Goal: Task Accomplishment & Management: Manage account settings

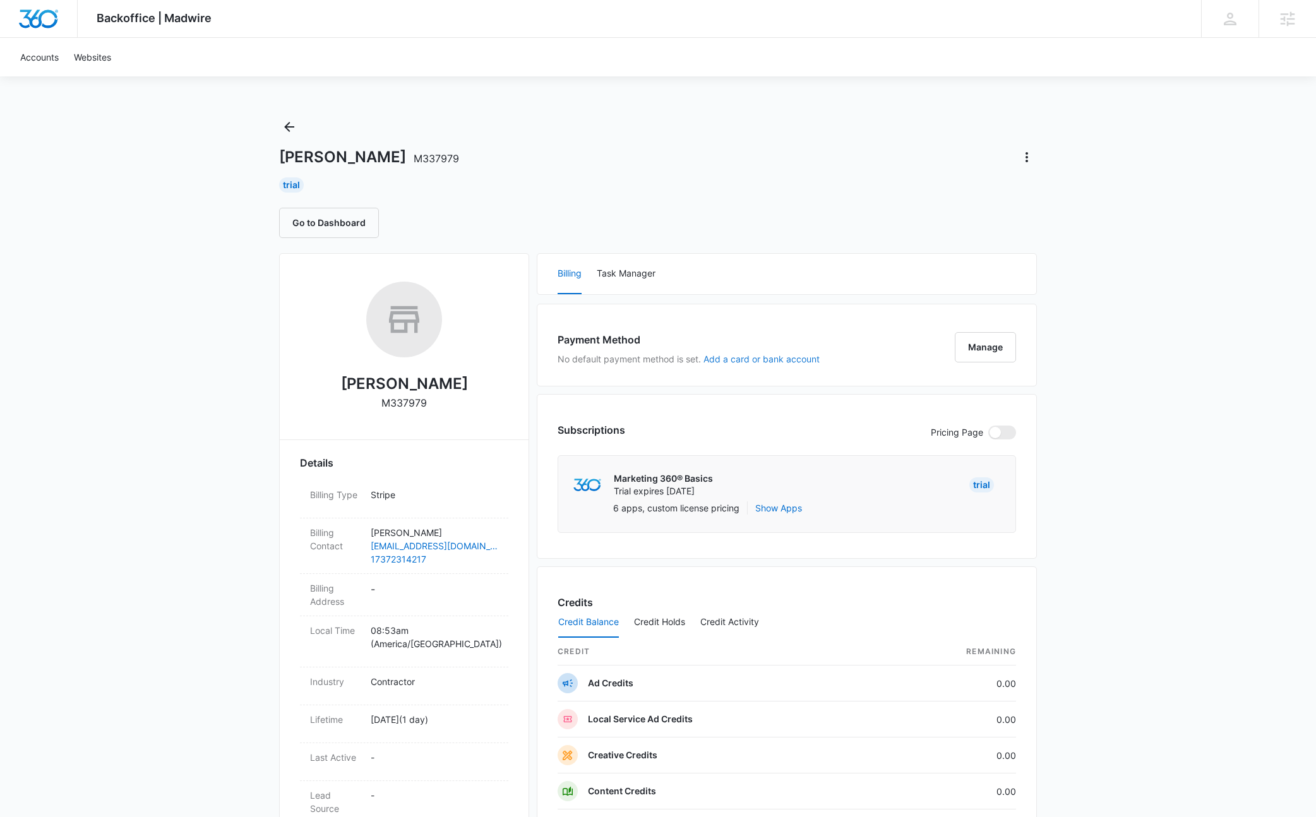
click at [728, 359] on button "Add a card or bank account" at bounding box center [762, 359] width 116 height 9
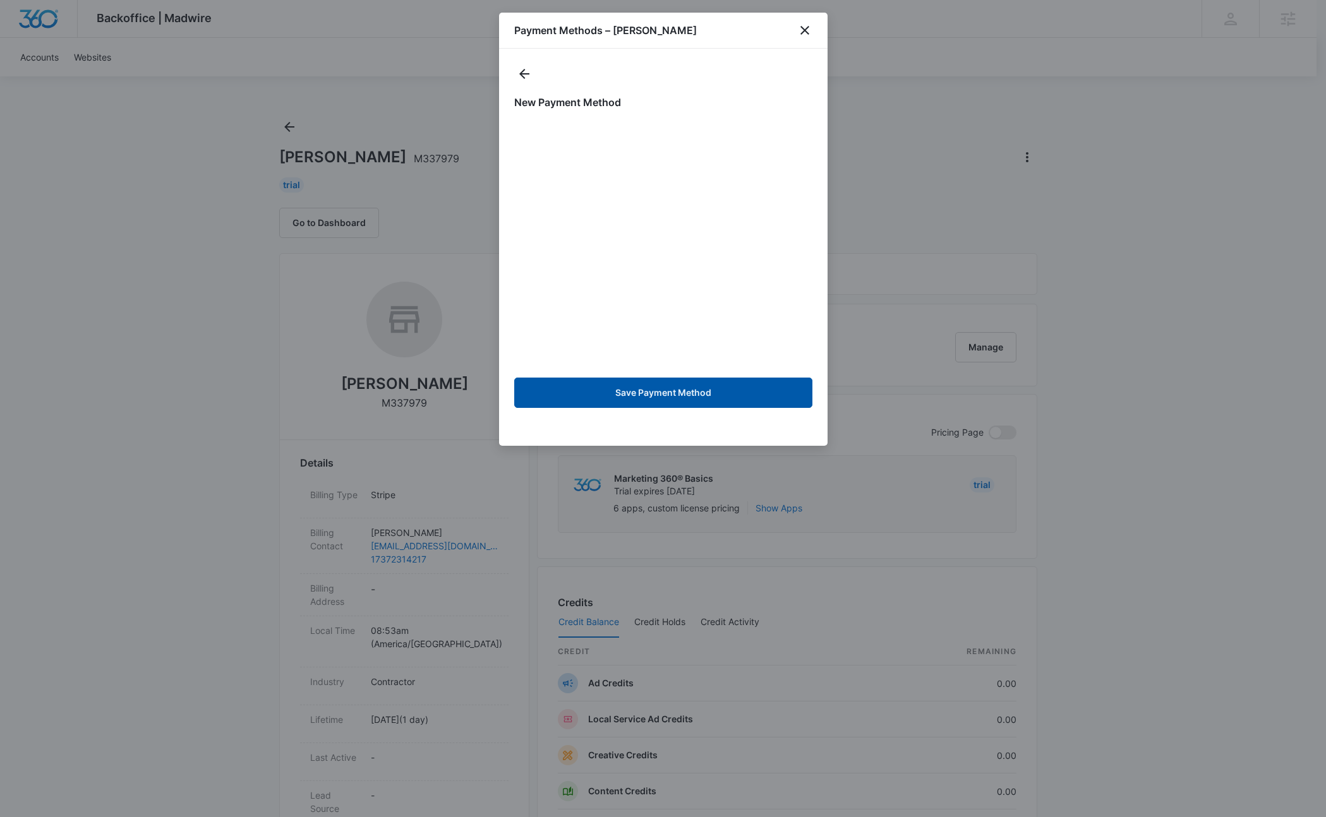
click at [684, 388] on button "Save Payment Method" at bounding box center [663, 393] width 298 height 30
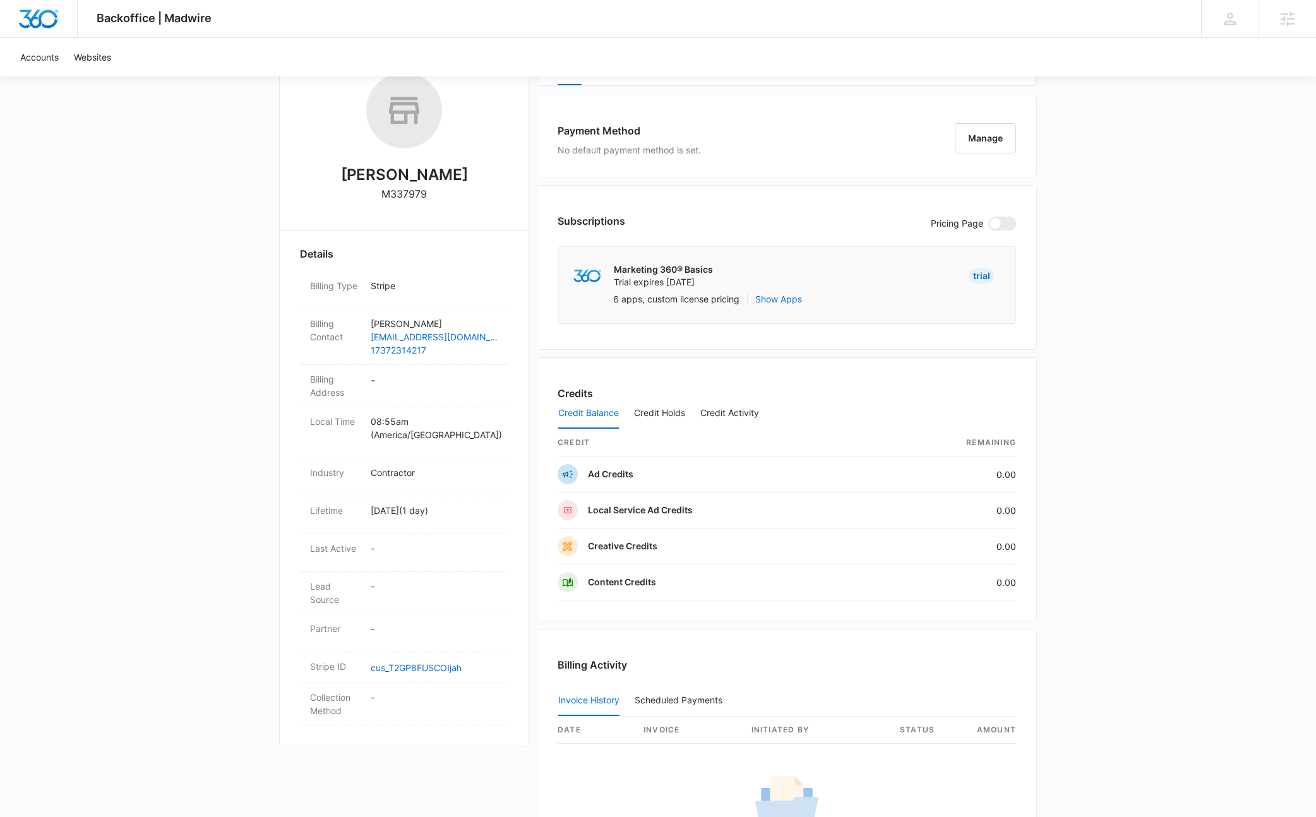
scroll to position [31, 0]
